Goal: Transaction & Acquisition: Purchase product/service

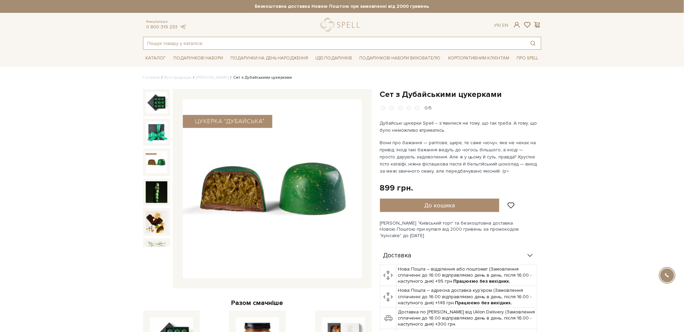
click at [230, 42] on input "text" at bounding box center [334, 43] width 382 height 12
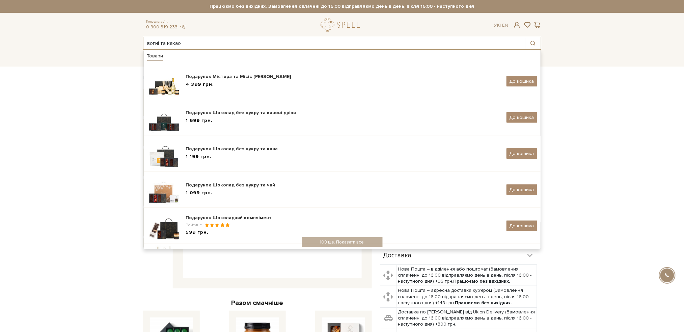
type input "вогні та какао"
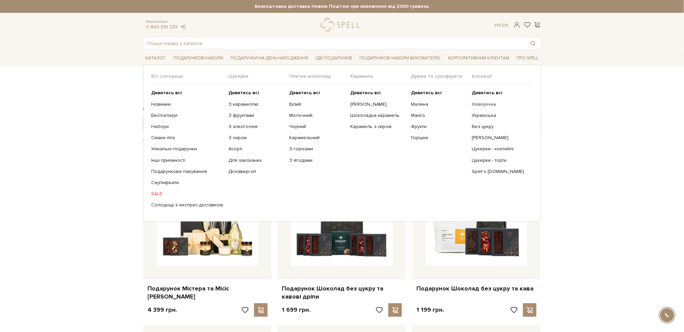
click at [480, 103] on b "Новорічна" at bounding box center [484, 104] width 24 height 6
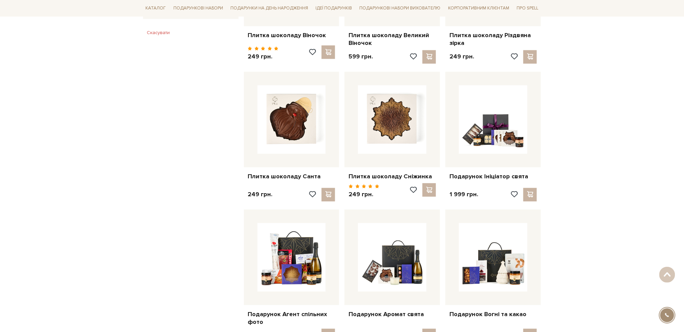
scroll to position [495, 0]
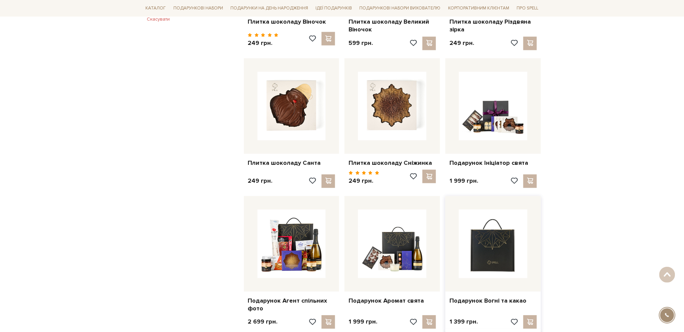
click at [517, 268] on img at bounding box center [493, 243] width 68 height 68
